Goal: Information Seeking & Learning: Learn about a topic

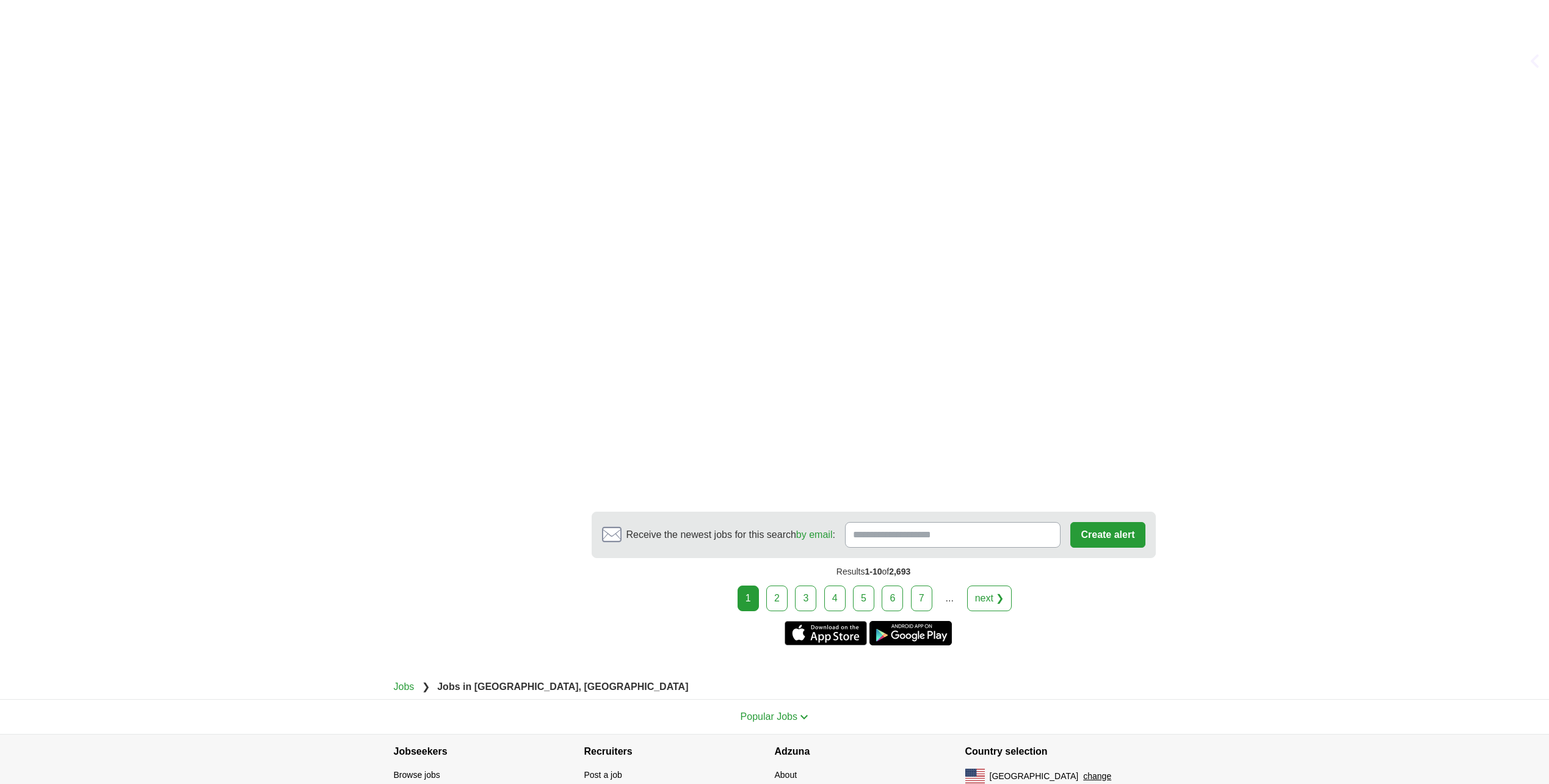
scroll to position [2118, 0]
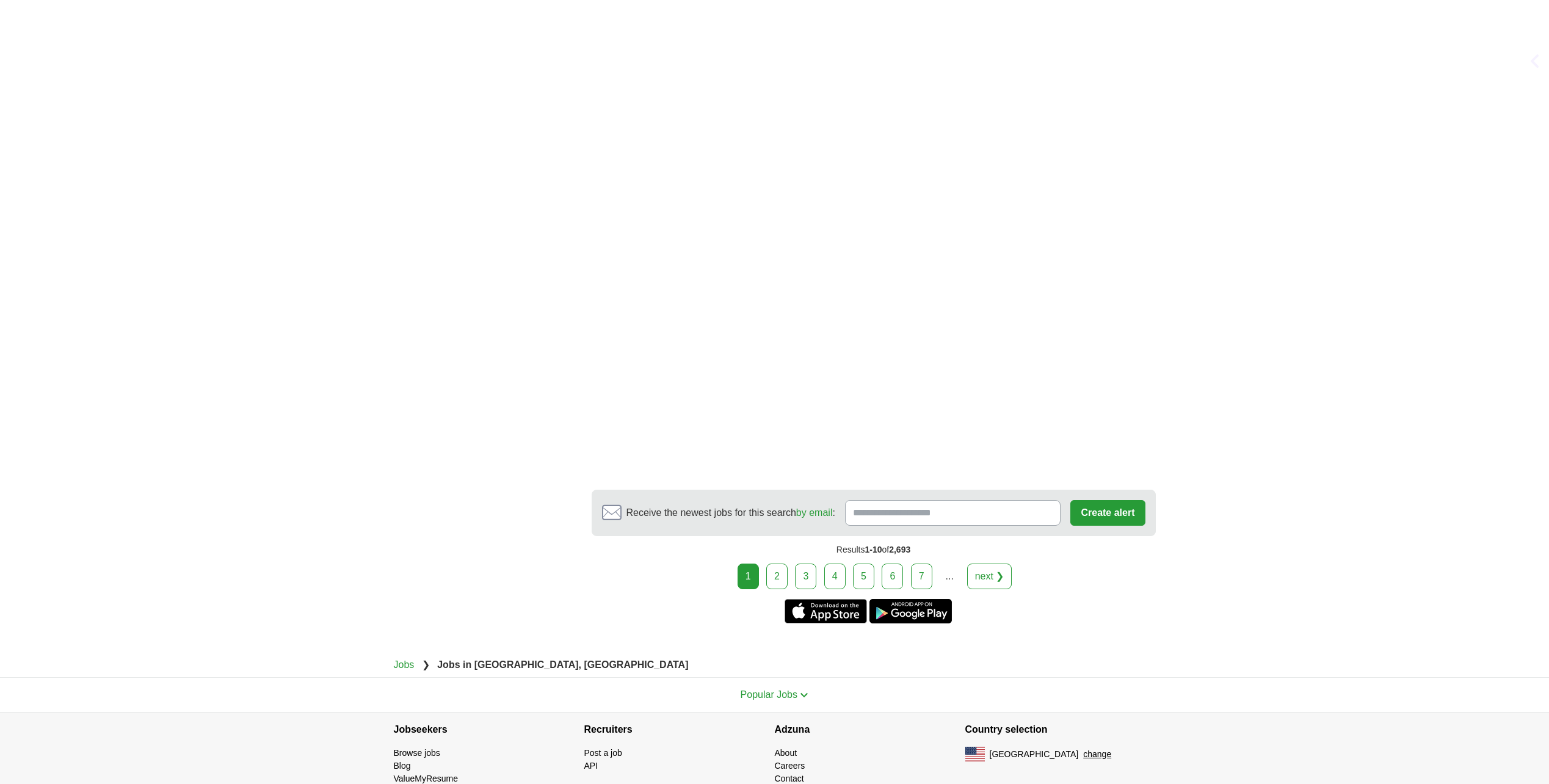
click at [779, 563] on link "2" at bounding box center [777, 576] width 22 height 26
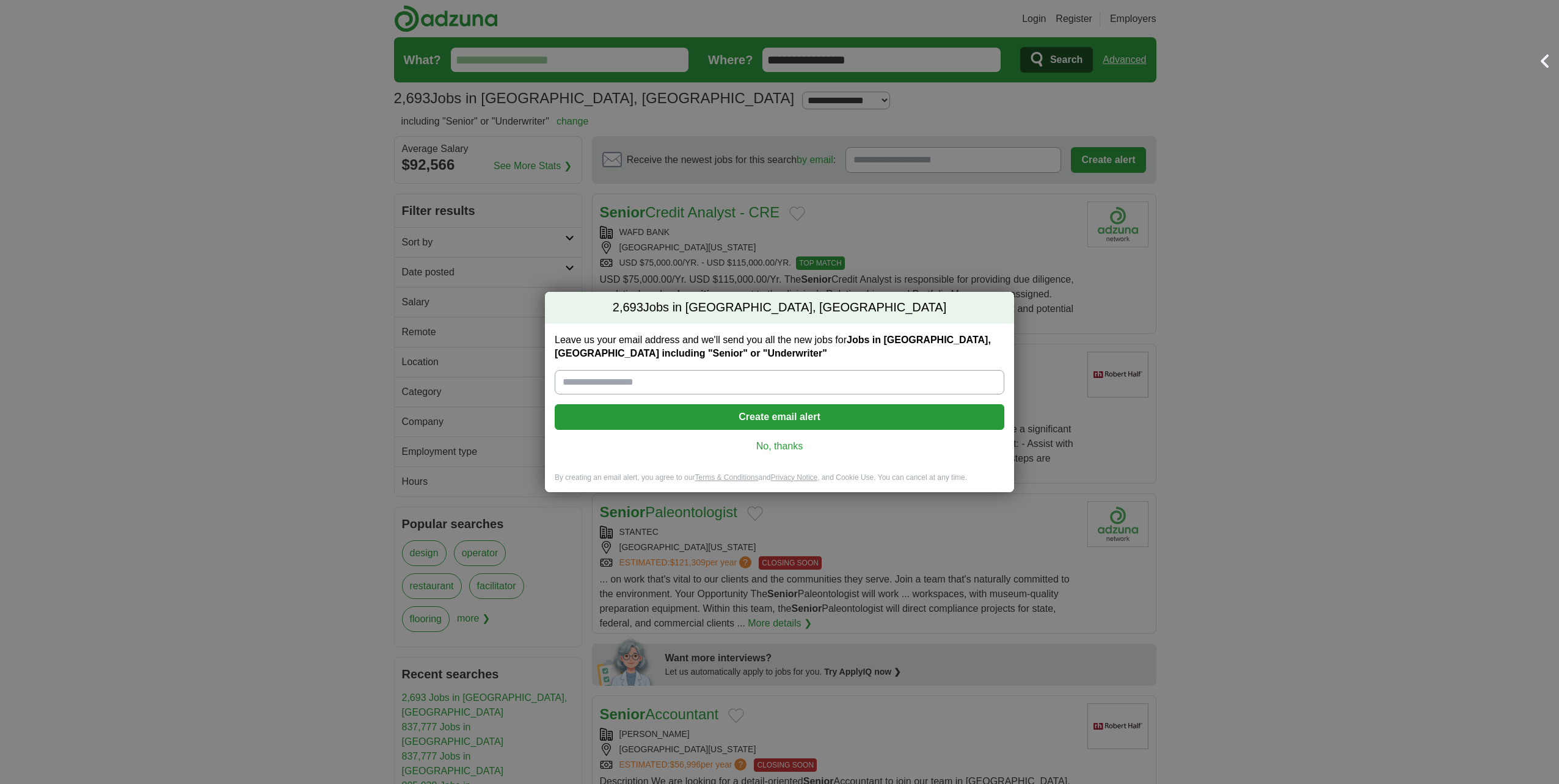
click at [800, 448] on link "No, thanks" at bounding box center [780, 446] width 430 height 14
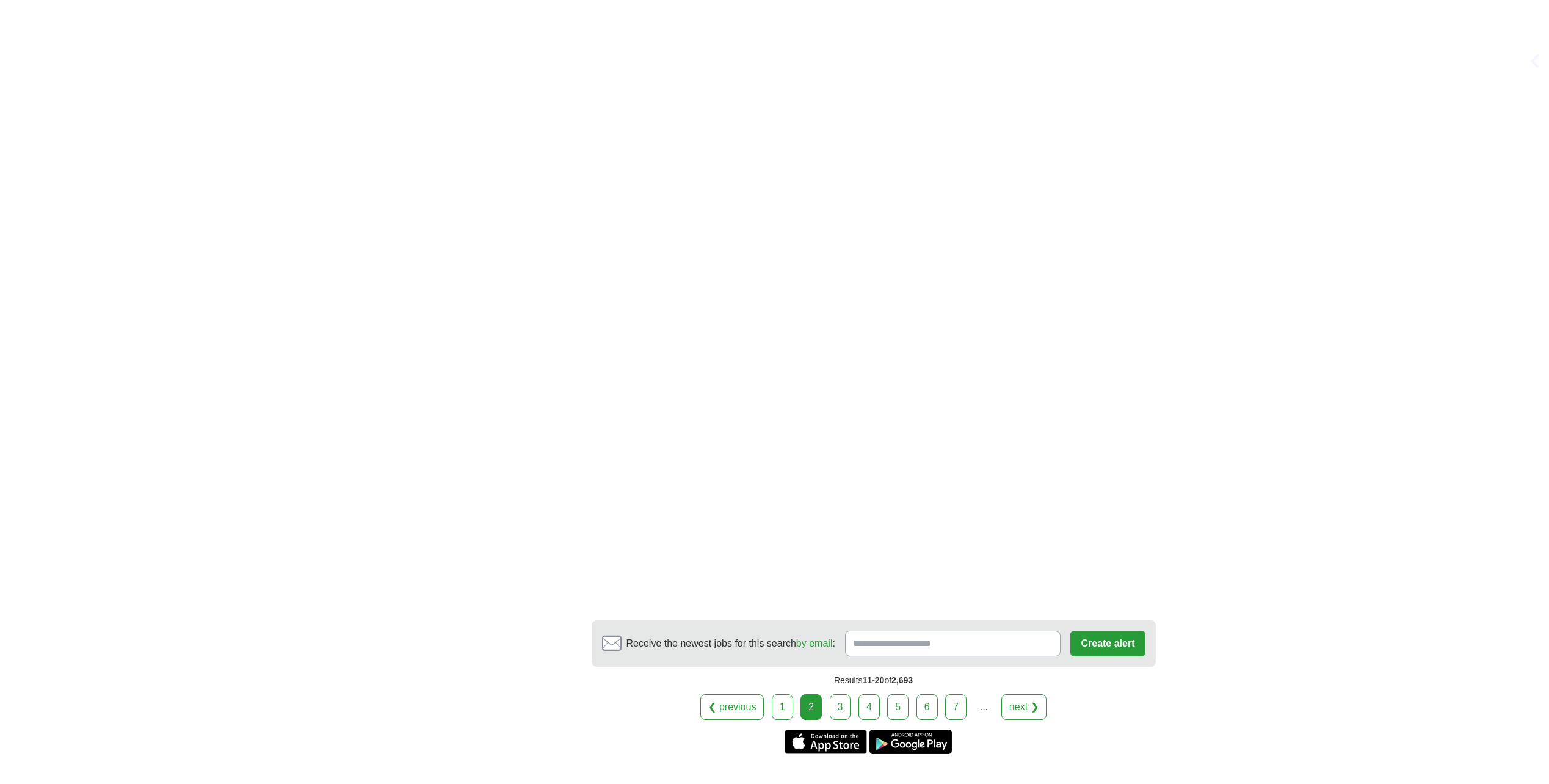
scroll to position [1770, 0]
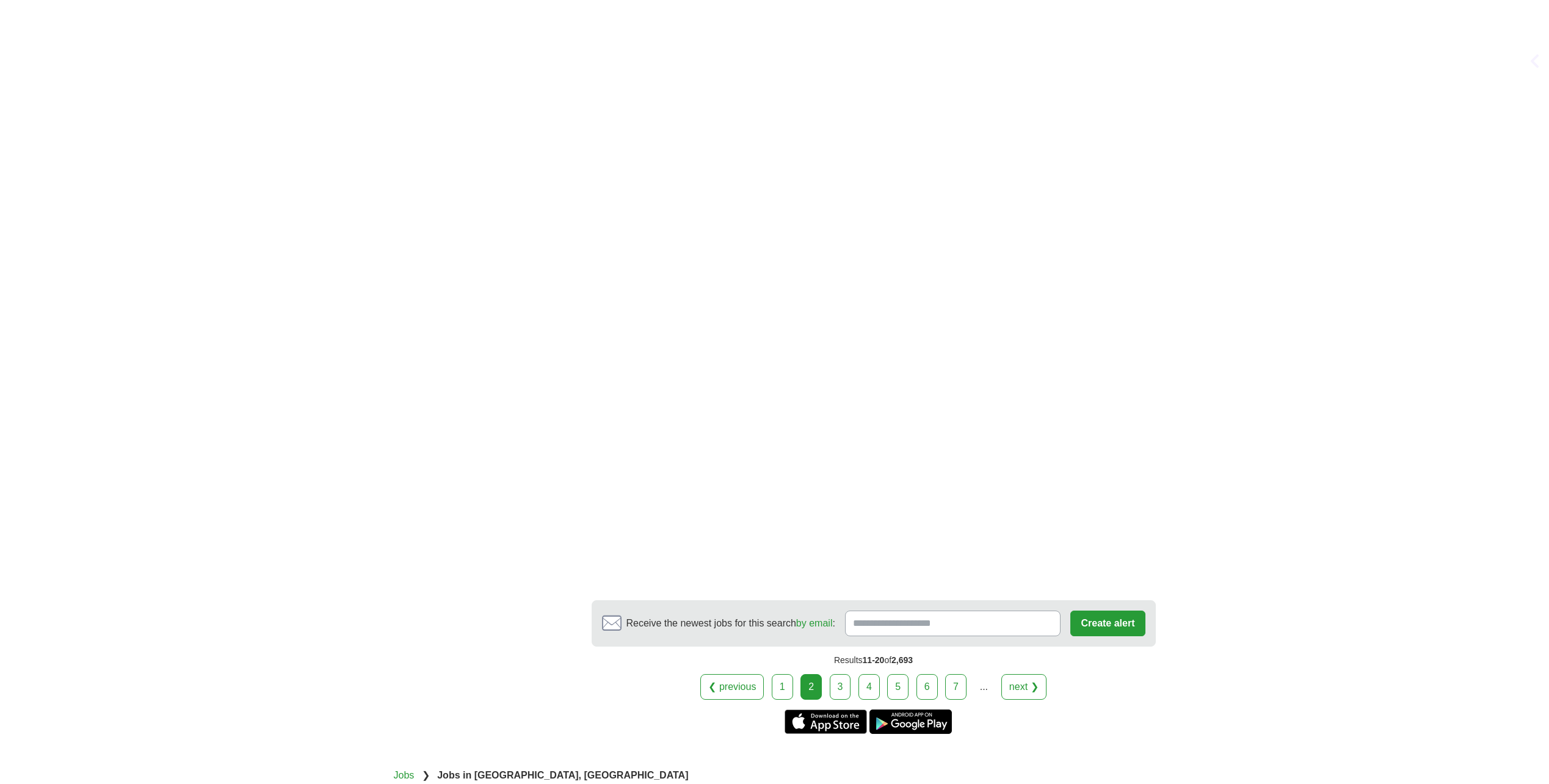
click at [841, 684] on link "3" at bounding box center [840, 687] width 22 height 26
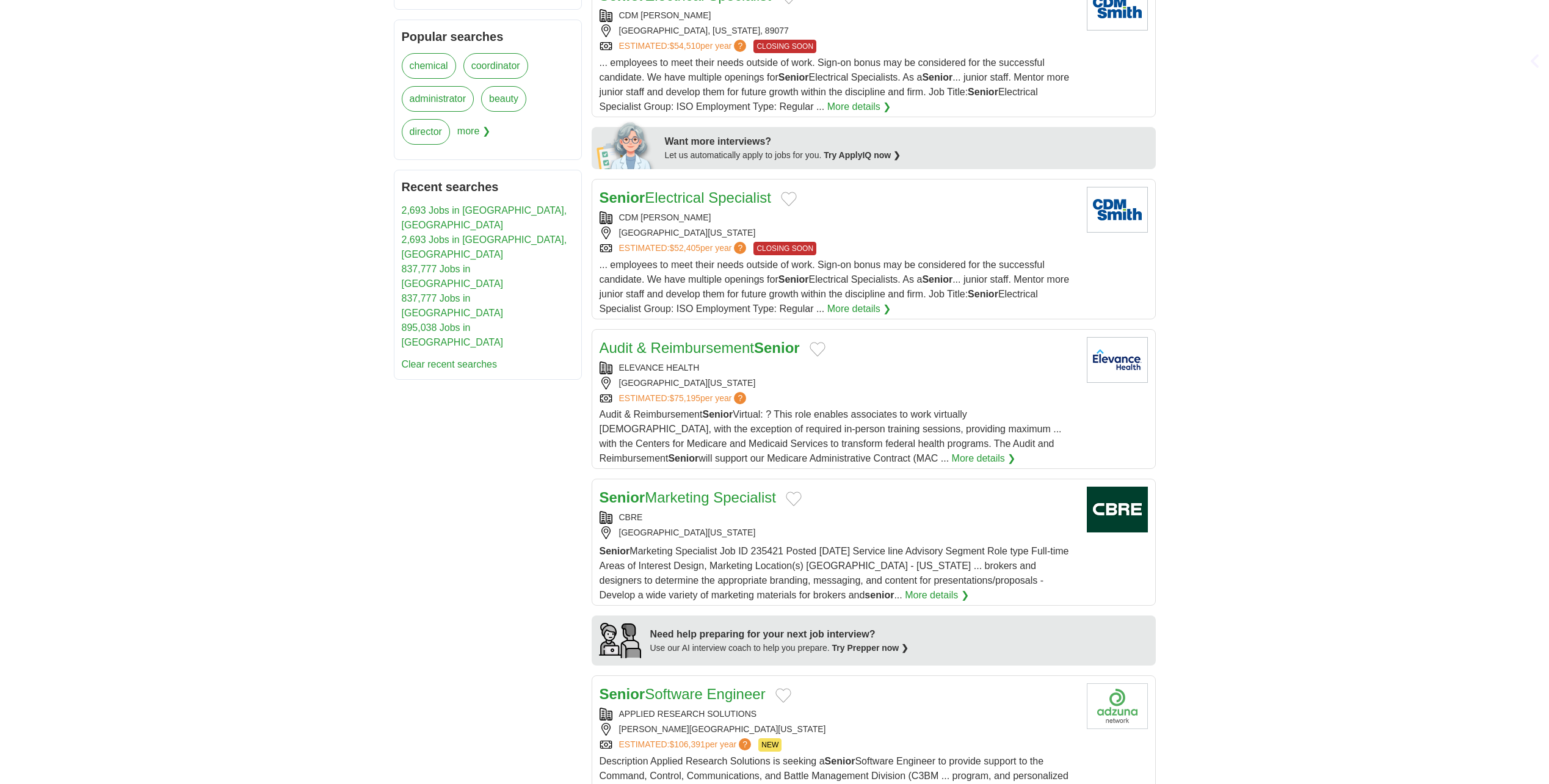
scroll to position [733, 0]
